Goal: Navigation & Orientation: Find specific page/section

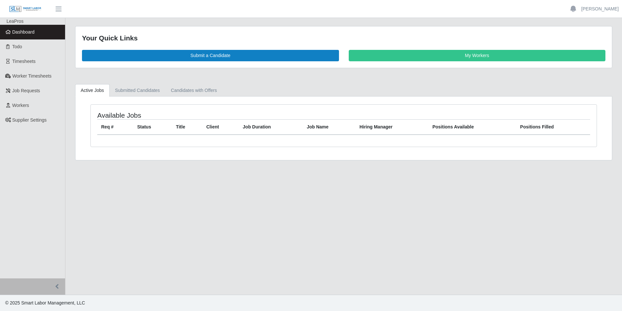
click at [25, 30] on span "Dashboard" at bounding box center [23, 31] width 22 height 5
click at [34, 31] on span "Dashboard" at bounding box center [23, 31] width 22 height 5
